Goal: Complete application form

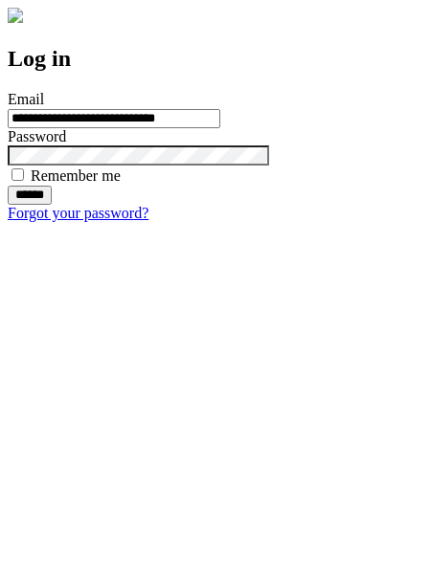
type input "**********"
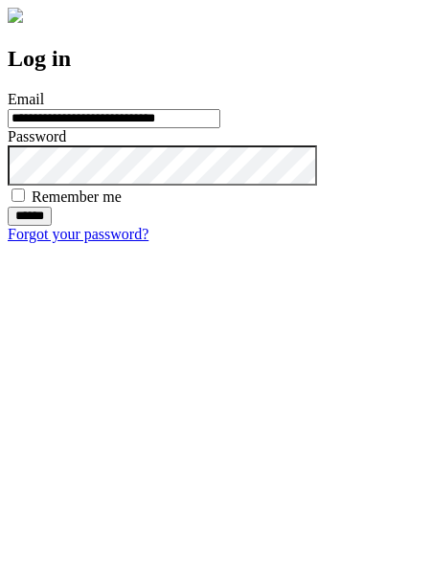
click at [52, 226] on input "******" at bounding box center [30, 216] width 44 height 19
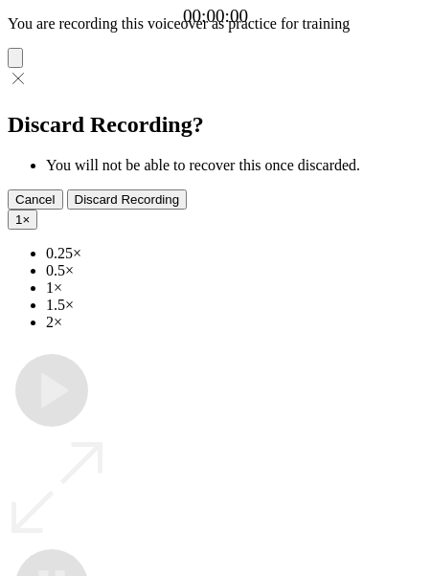
type input "**********"
